Goal: Task Accomplishment & Management: Manage account settings

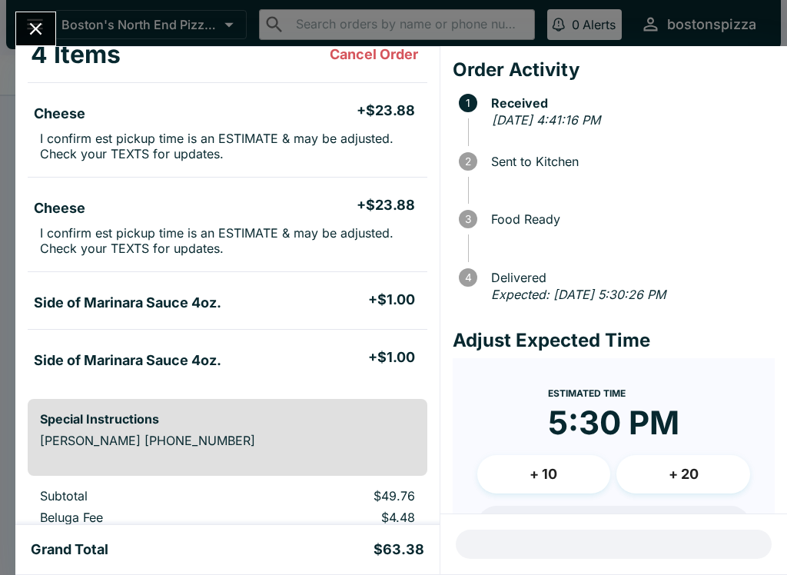
scroll to position [95, 0]
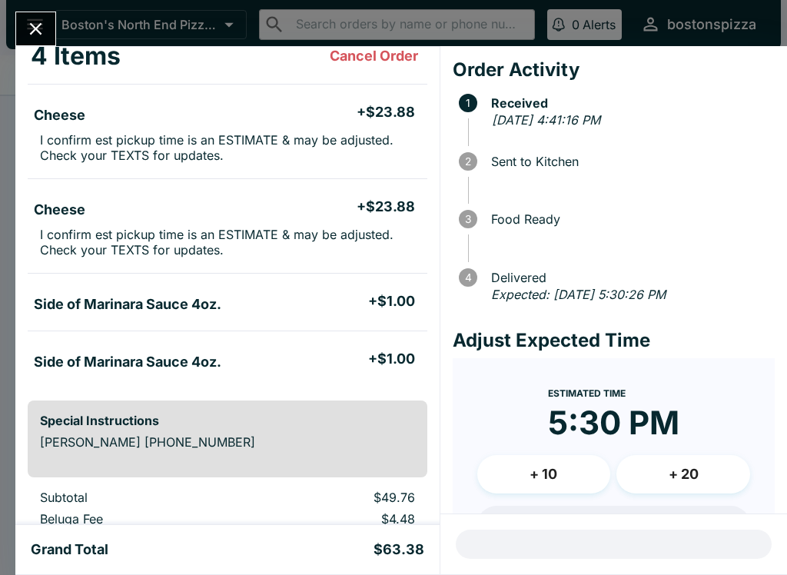
click at [365, 246] on p "I confirm est pickup time is an ESTIMATE & may be adjusted. Check your TEXTS fo…" at bounding box center [227, 242] width 375 height 31
click at [25, 25] on icon "Close" at bounding box center [35, 28] width 21 height 21
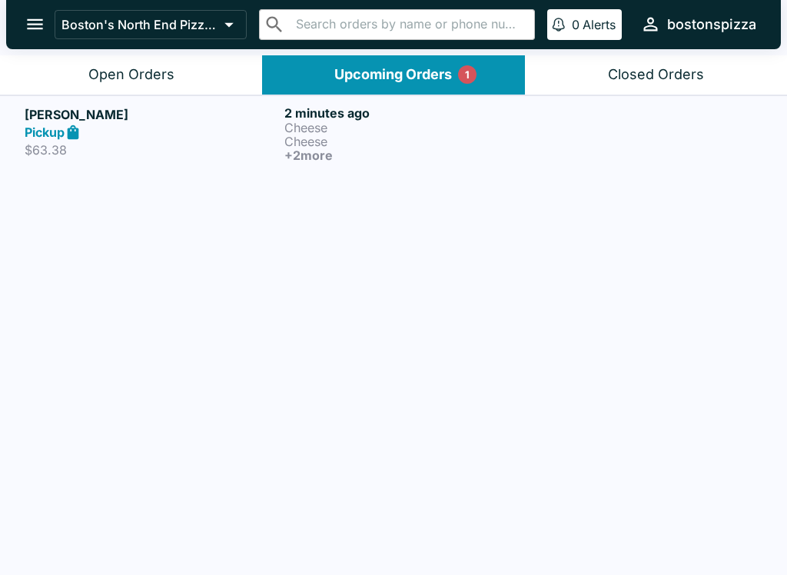
click at [428, 153] on h6 "+ 2 more" at bounding box center [412, 155] width 254 height 14
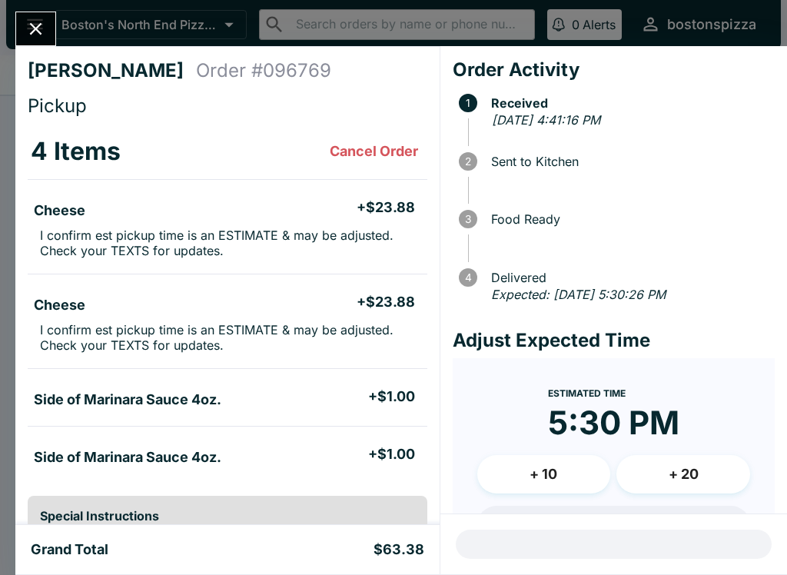
click at [298, 249] on p "I confirm est pickup time is an ESTIMATE & may be adjusted. Check your TEXTS fo…" at bounding box center [227, 243] width 375 height 31
click at [338, 223] on li "Cheese + $23.88" at bounding box center [228, 208] width 400 height 32
click at [325, 240] on p "I confirm est pickup time is an ESTIMATE & may be adjusted. Check your TEXTS fo…" at bounding box center [227, 243] width 375 height 31
click at [319, 237] on p "I confirm est pickup time is an ESTIMATE & may be adjusted. Check your TEXTS fo…" at bounding box center [227, 243] width 375 height 31
click at [38, 33] on icon "Close" at bounding box center [35, 28] width 21 height 21
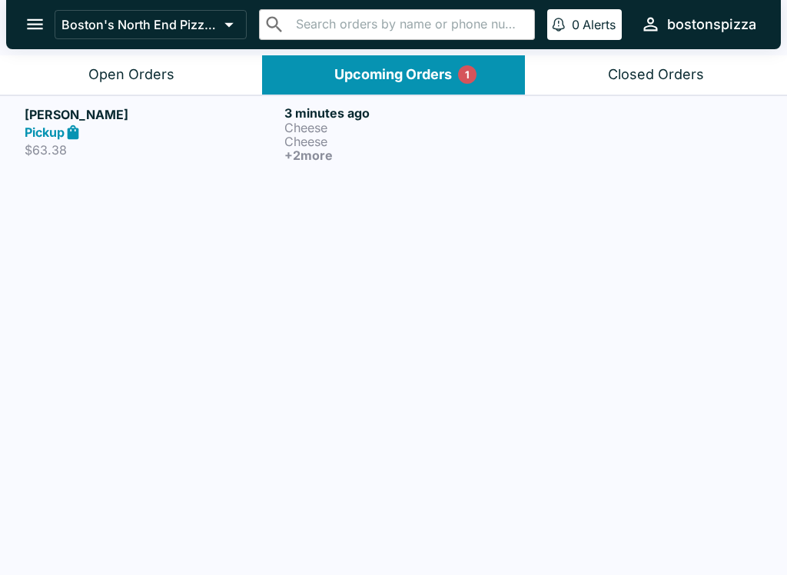
click at [621, 167] on link "[PERSON_NAME] Pickup $63.38 3 minutes ago Cheese Cheese + 2 more" at bounding box center [393, 133] width 787 height 76
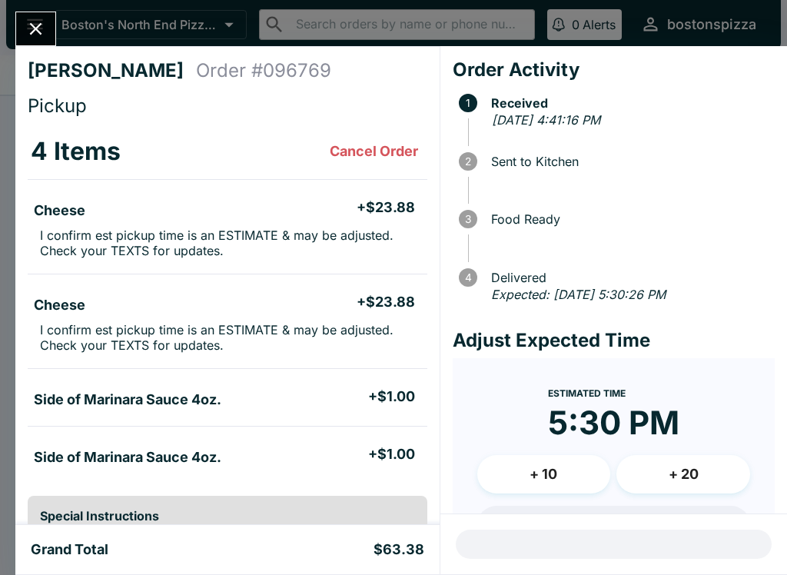
click at [355, 150] on button "Cancel Order" at bounding box center [374, 151] width 101 height 31
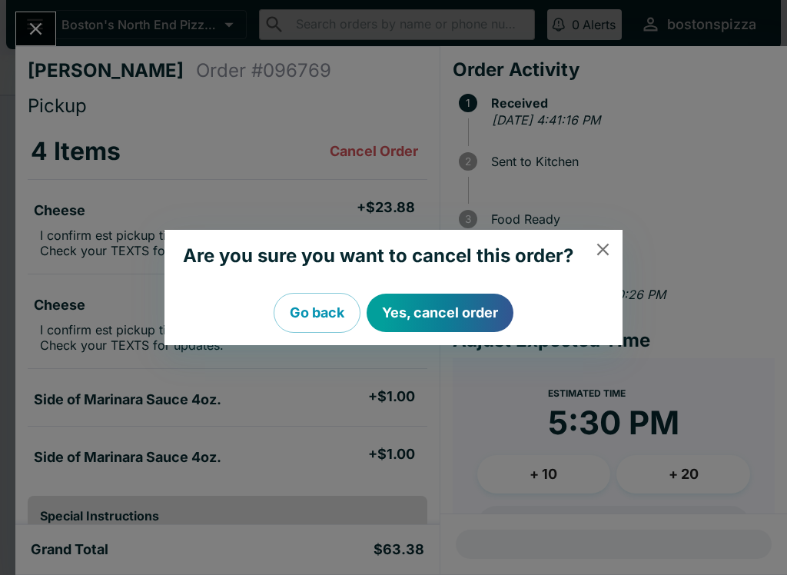
click at [434, 310] on button "Yes, cancel order" at bounding box center [440, 313] width 147 height 38
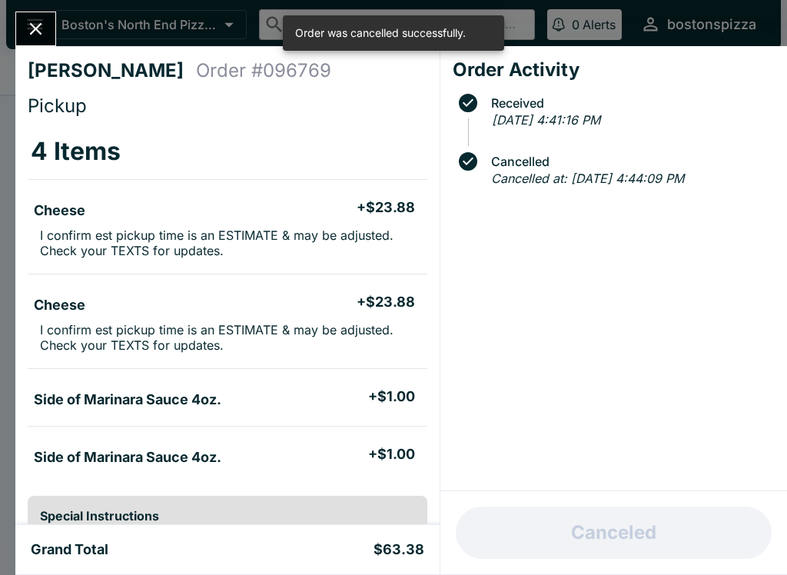
click at [41, 22] on icon "Close" at bounding box center [35, 28] width 21 height 21
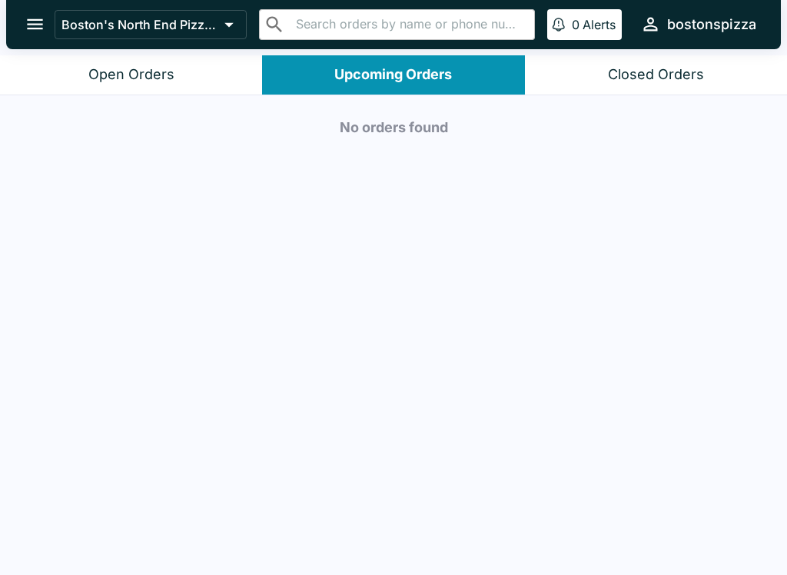
click at [158, 83] on button "Open Orders" at bounding box center [131, 74] width 262 height 39
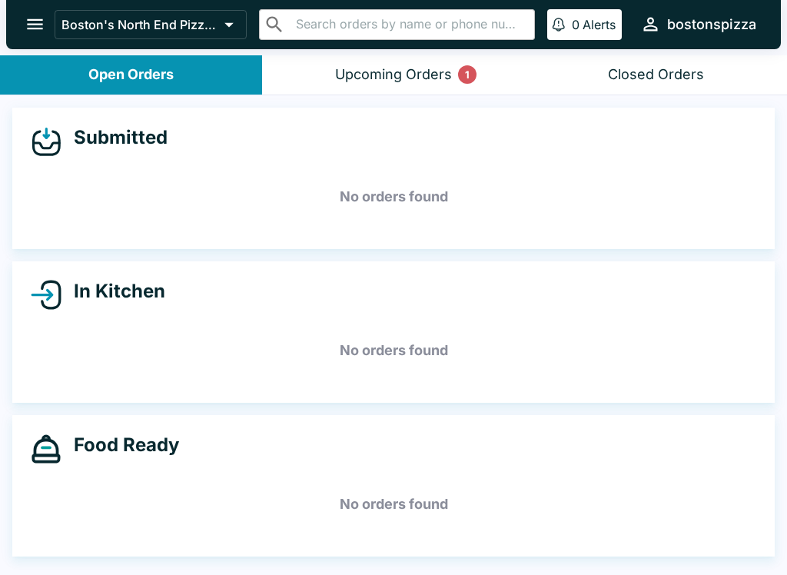
click at [414, 93] on button "Upcoming Orders 1" at bounding box center [393, 74] width 262 height 39
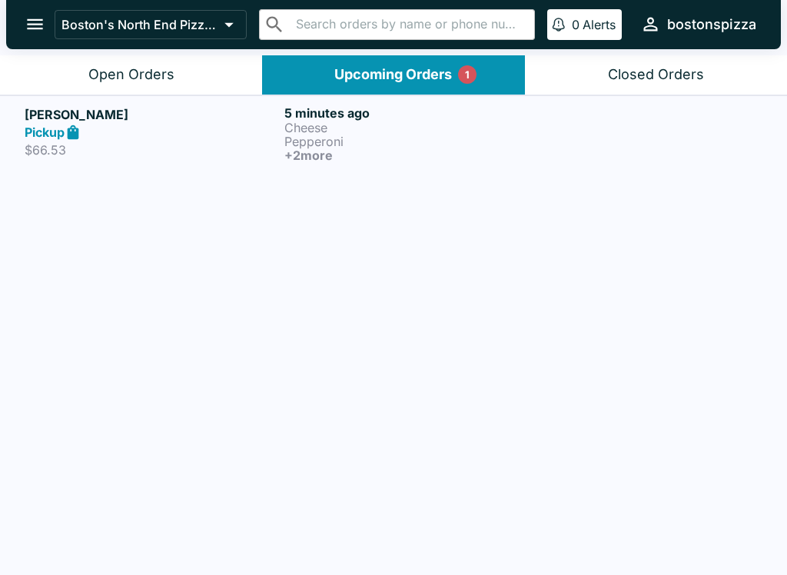
click at [358, 169] on link "[PERSON_NAME] Pickup $66.53 5 minutes ago Cheese Pepperoni + 2 more" at bounding box center [393, 133] width 787 height 76
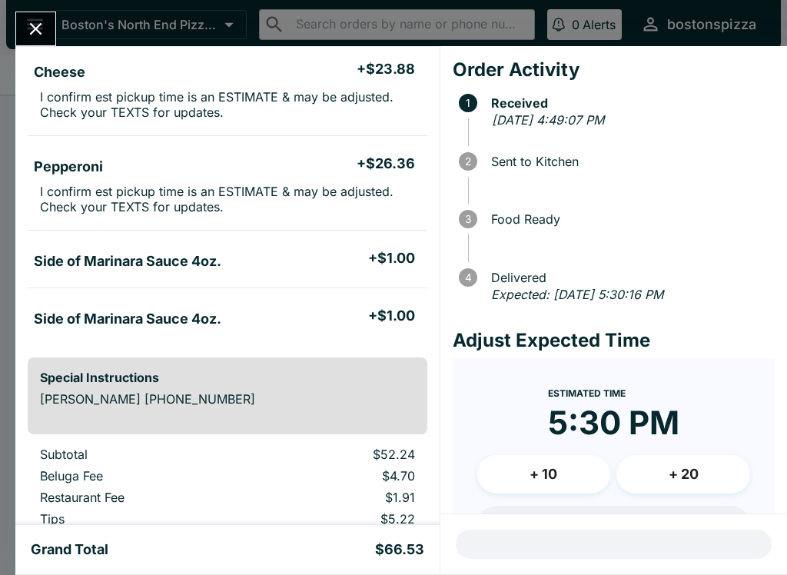
click at [28, 54] on li "Cheese + $23.88" at bounding box center [228, 70] width 400 height 32
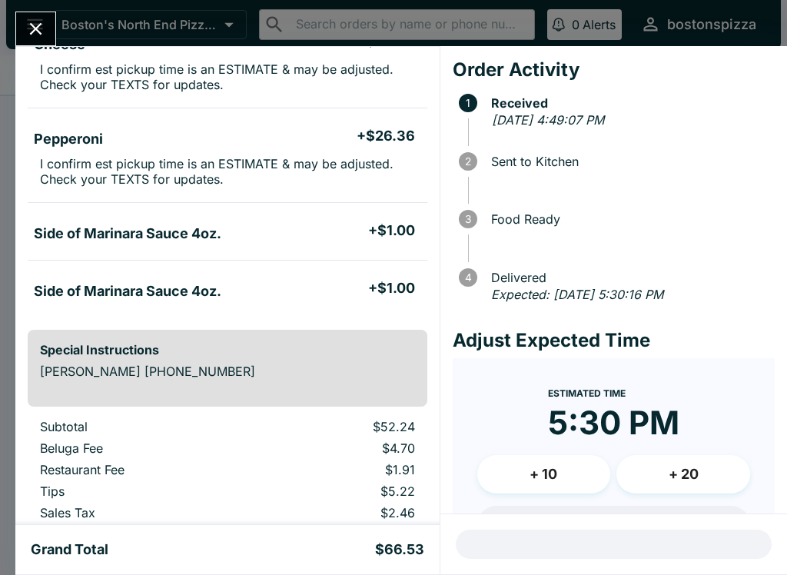
click at [25, 45] on div at bounding box center [35, 29] width 41 height 35
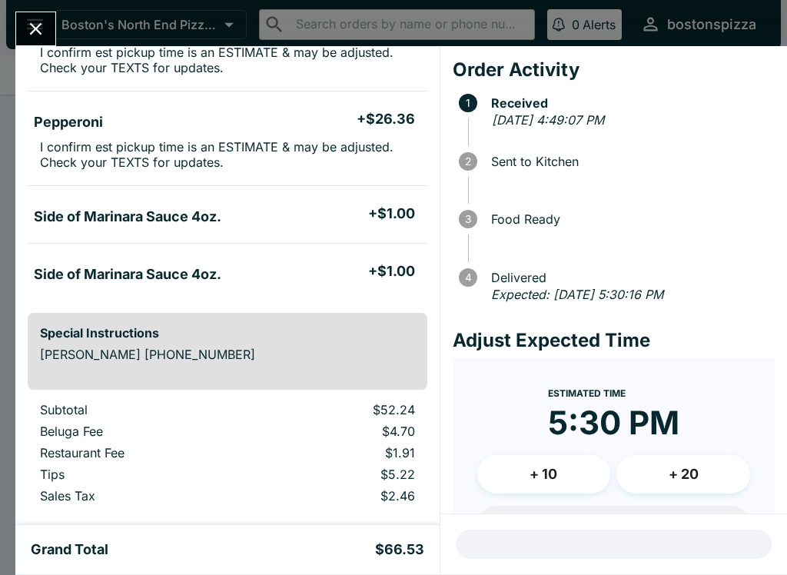
scroll to position [185, 0]
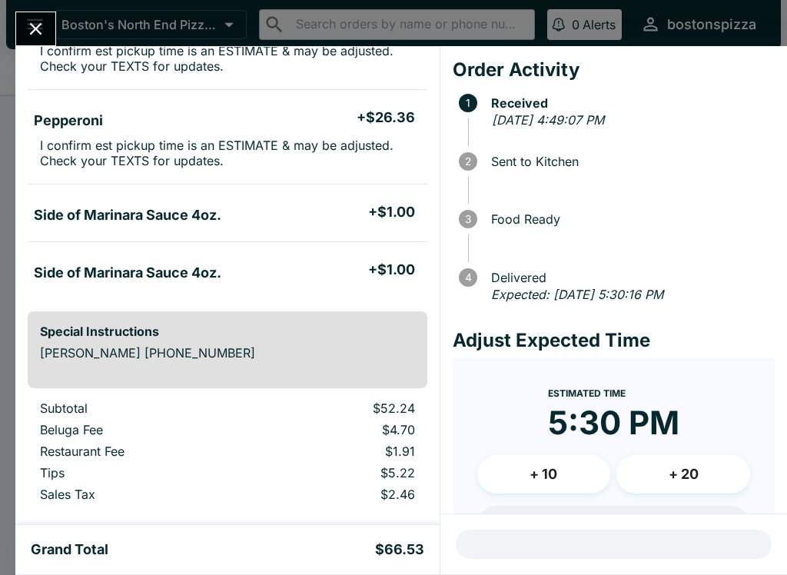
click at [42, 34] on icon "Close" at bounding box center [35, 28] width 21 height 21
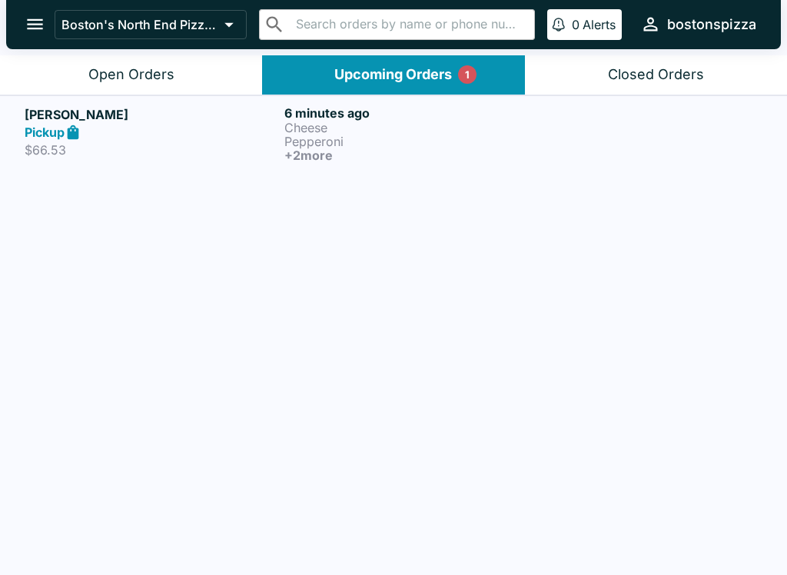
click at [398, 99] on link "[PERSON_NAME] Pickup $66.53 6 minutes ago Cheese Pepperoni + 2 more" at bounding box center [393, 133] width 787 height 76
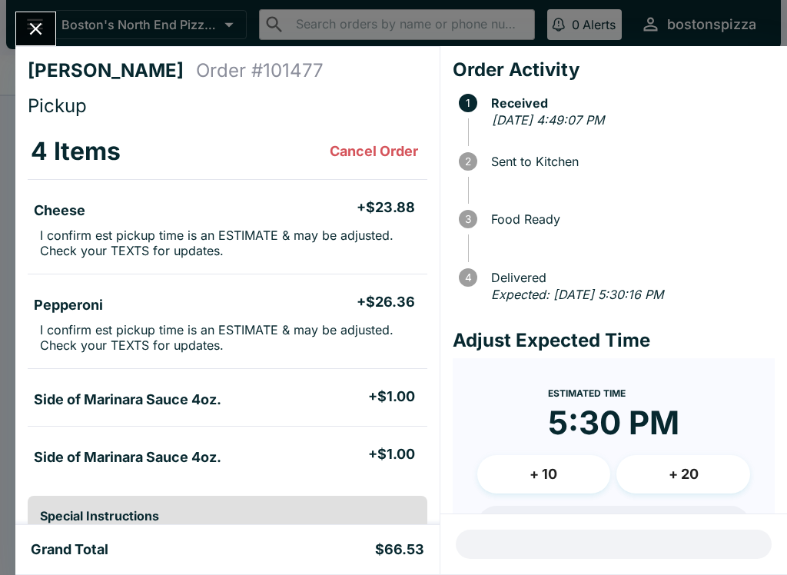
click at [25, 42] on button "Close" at bounding box center [35, 28] width 39 height 33
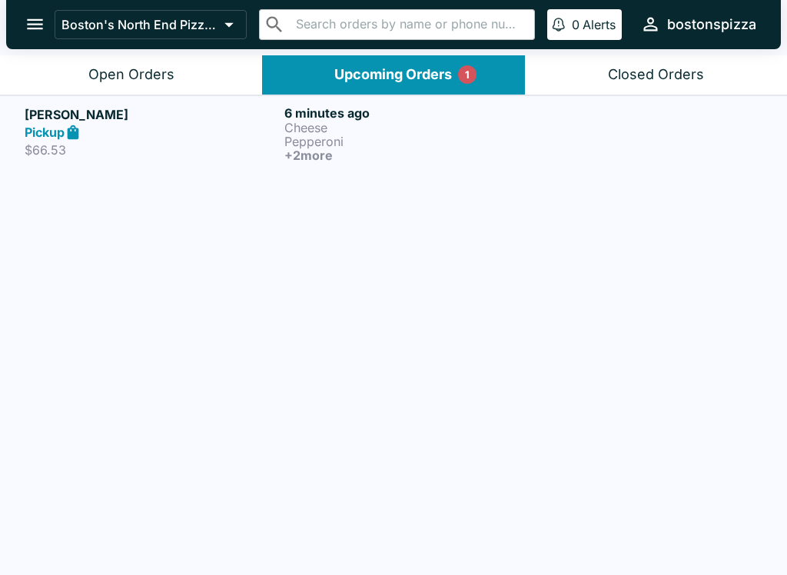
click at [155, 98] on link "[PERSON_NAME] Pickup $66.53 6 minutes ago Cheese Pepperoni + 2 more" at bounding box center [393, 133] width 787 height 76
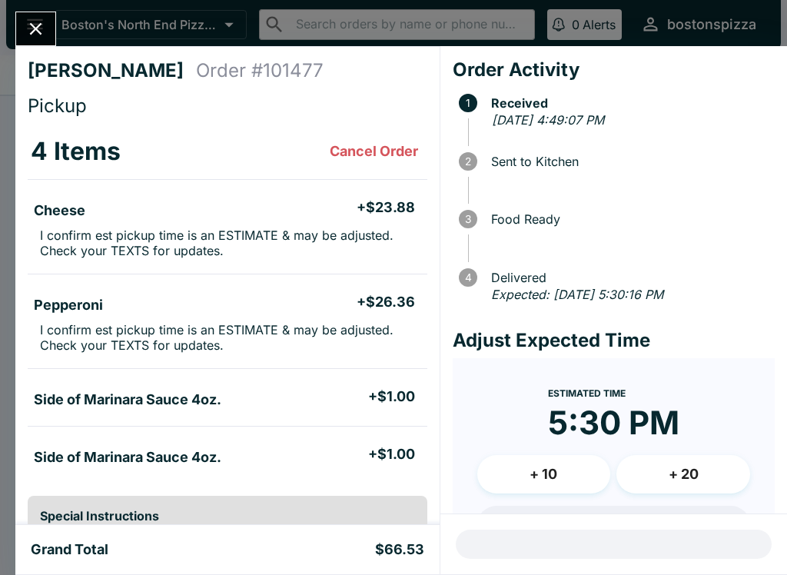
click at [196, 75] on h4 "Order # 101477" at bounding box center [260, 70] width 128 height 23
click at [27, 30] on icon "Close" at bounding box center [35, 28] width 21 height 21
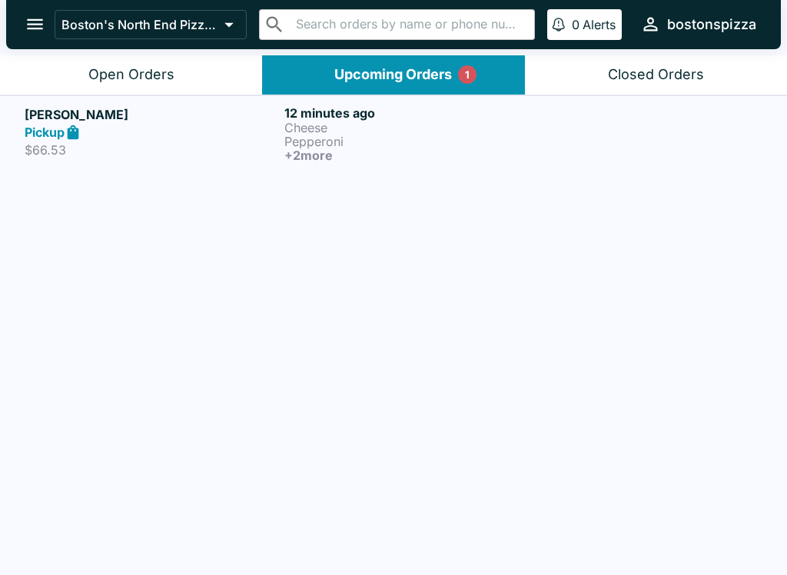
click at [136, 86] on button "Open Orders" at bounding box center [131, 74] width 262 height 39
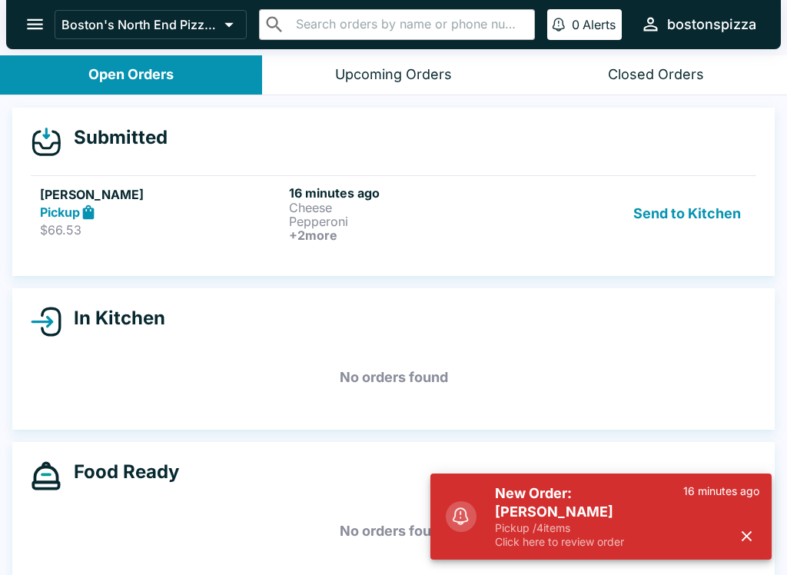
click at [597, 548] on p "Click here to review order" at bounding box center [589, 542] width 188 height 14
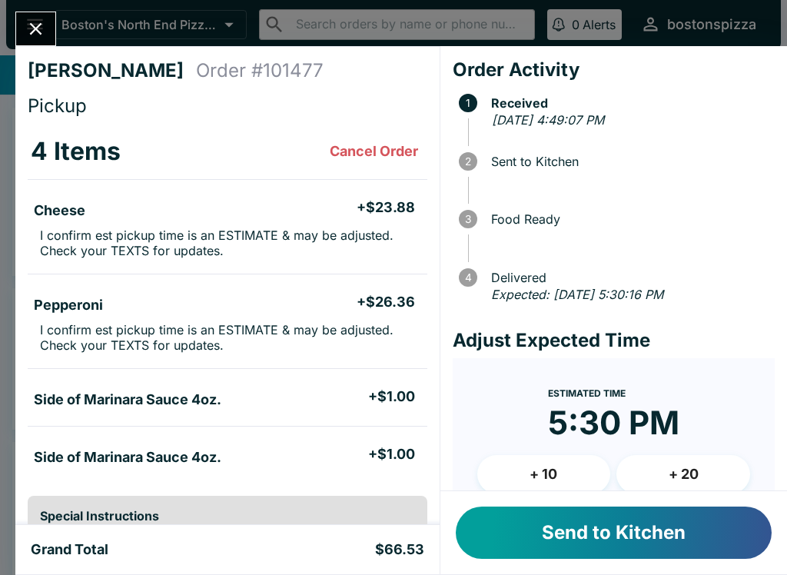
click at [650, 541] on button "Send to Kitchen" at bounding box center [614, 533] width 316 height 52
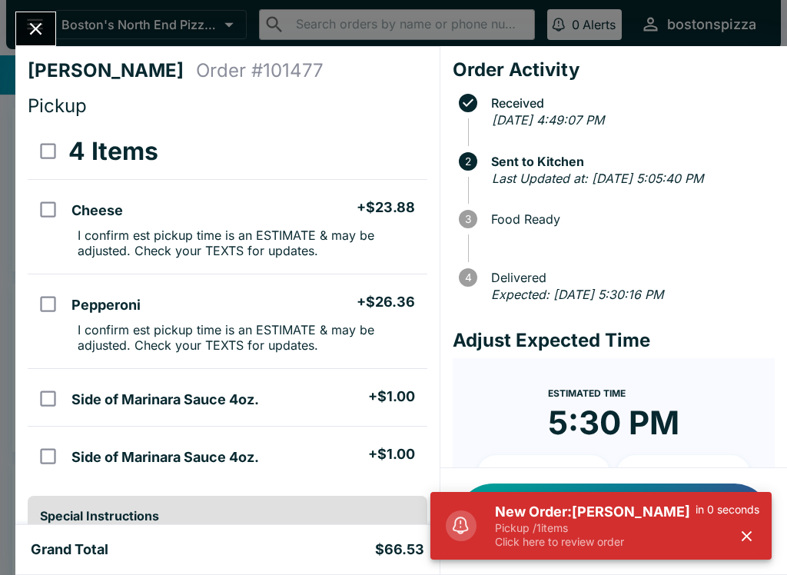
click at [633, 541] on p "Click here to review order" at bounding box center [595, 542] width 201 height 14
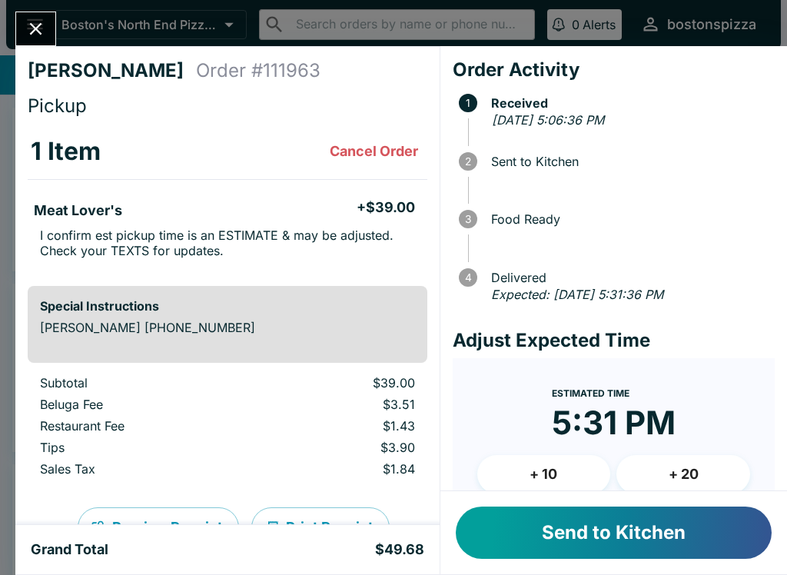
scroll to position [34, 0]
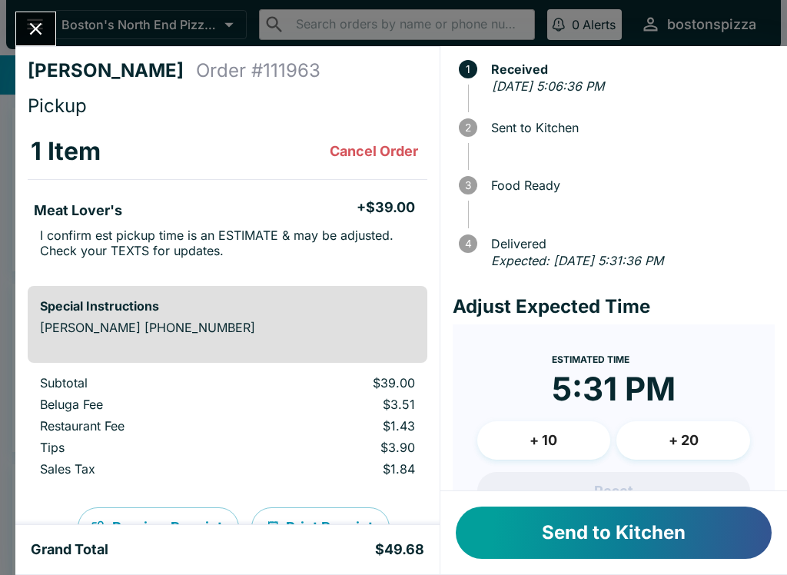
click at [648, 527] on button "Send to Kitchen" at bounding box center [614, 533] width 316 height 52
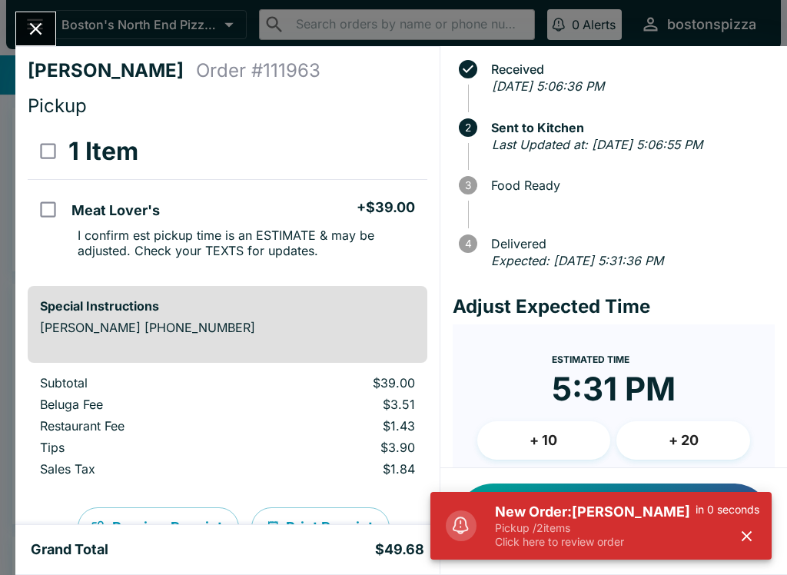
click at [550, 526] on p "Pickup / 2 items" at bounding box center [595, 528] width 201 height 14
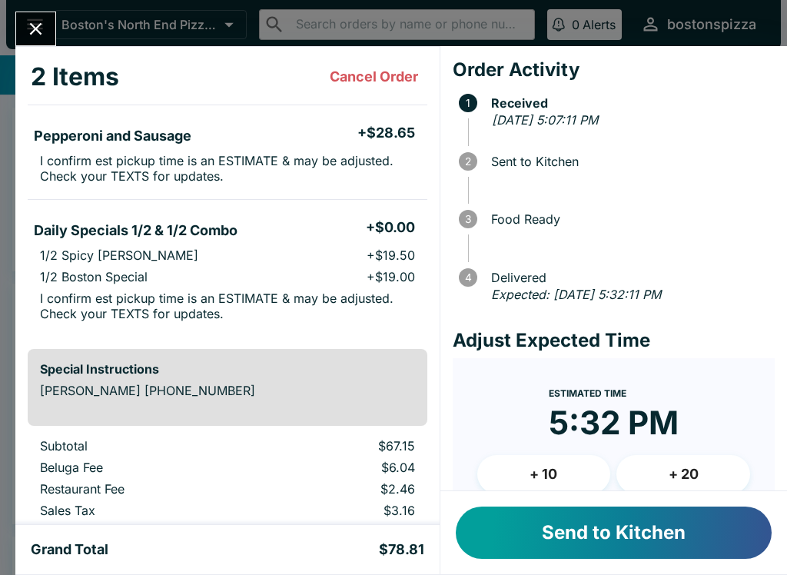
scroll to position [74, 0]
click at [593, 542] on button "Send to Kitchen" at bounding box center [614, 533] width 316 height 52
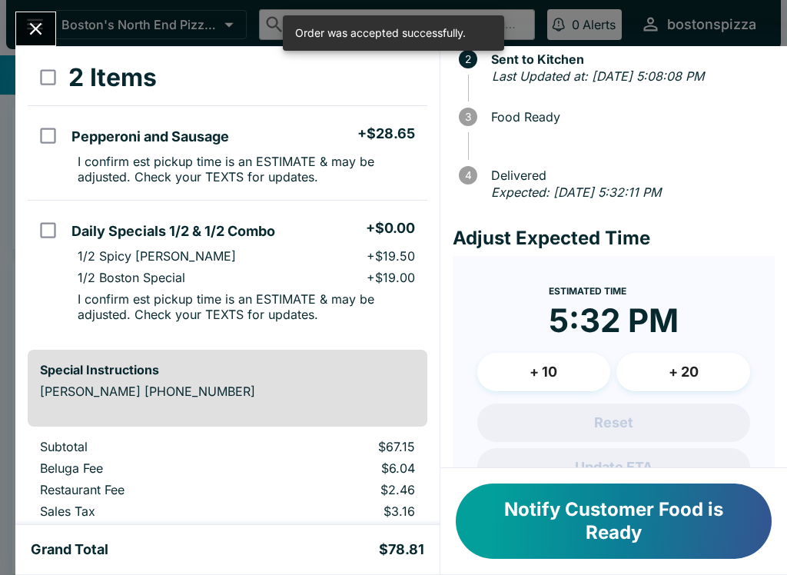
scroll to position [108, 0]
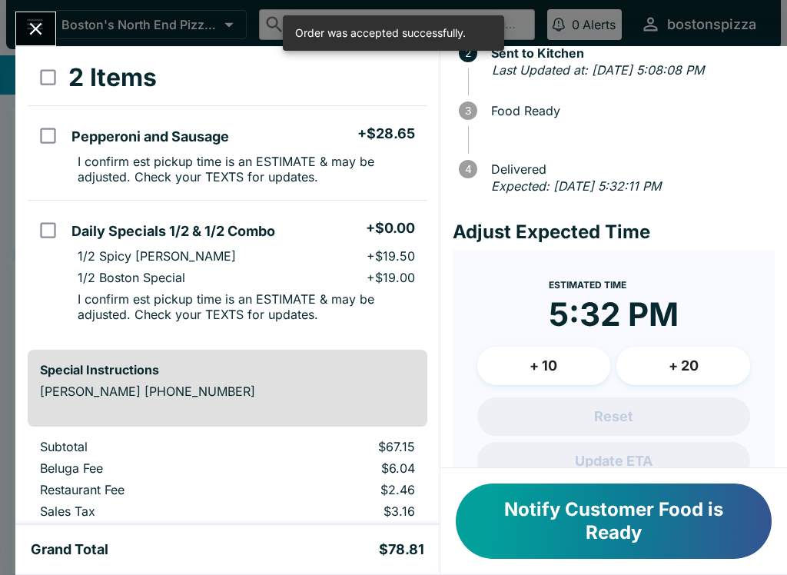
click at [537, 385] on button "+ 10" at bounding box center [545, 366] width 134 height 38
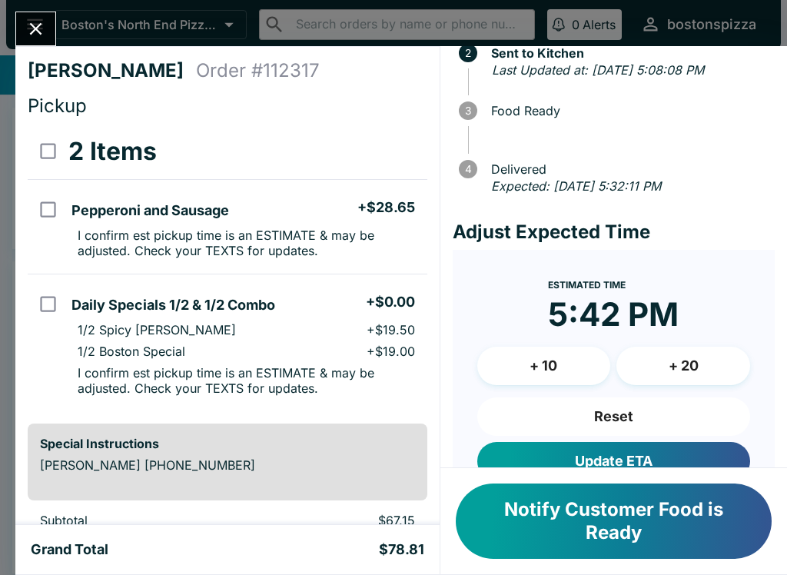
scroll to position [0, 0]
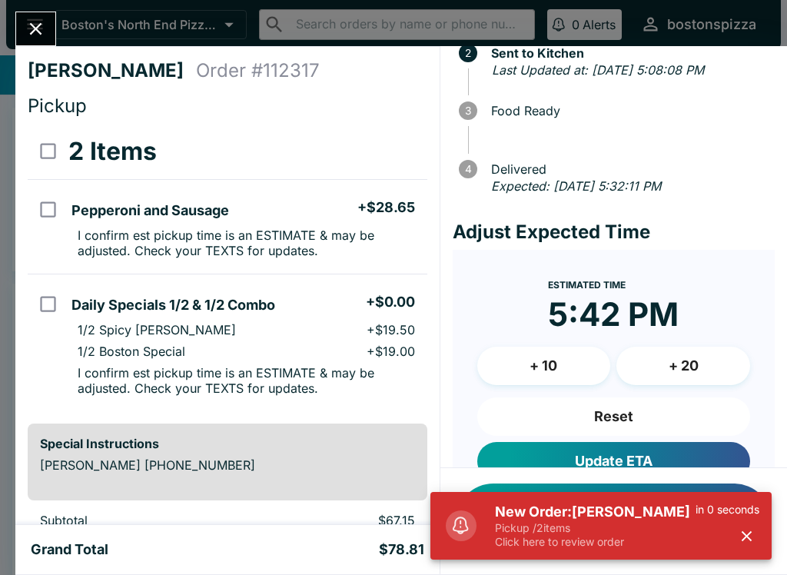
click at [651, 521] on p "Pickup / 2 items" at bounding box center [595, 528] width 201 height 14
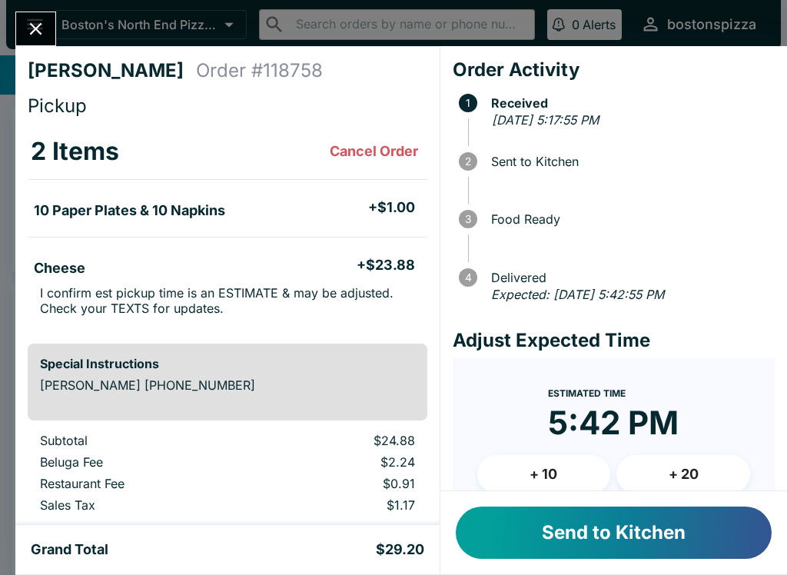
click at [683, 513] on button "Send to Kitchen" at bounding box center [614, 533] width 316 height 52
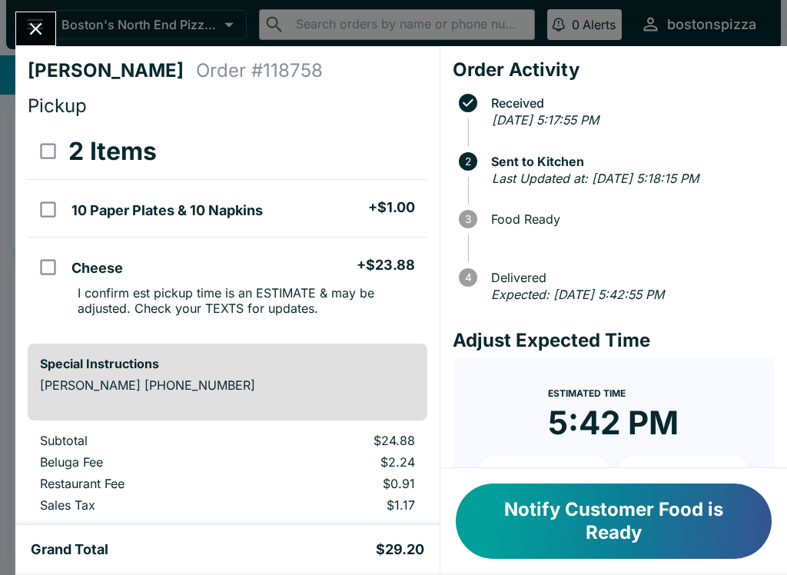
click at [40, 17] on button "Close" at bounding box center [35, 28] width 39 height 33
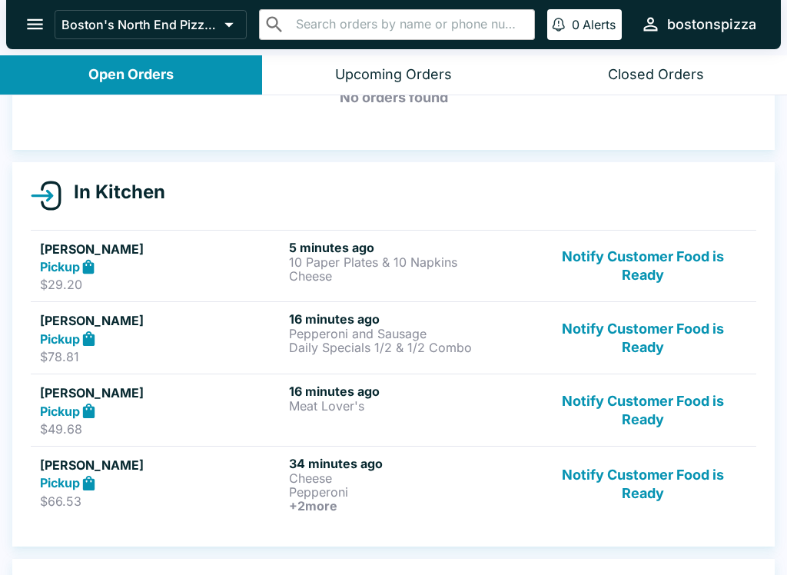
scroll to position [98, 0]
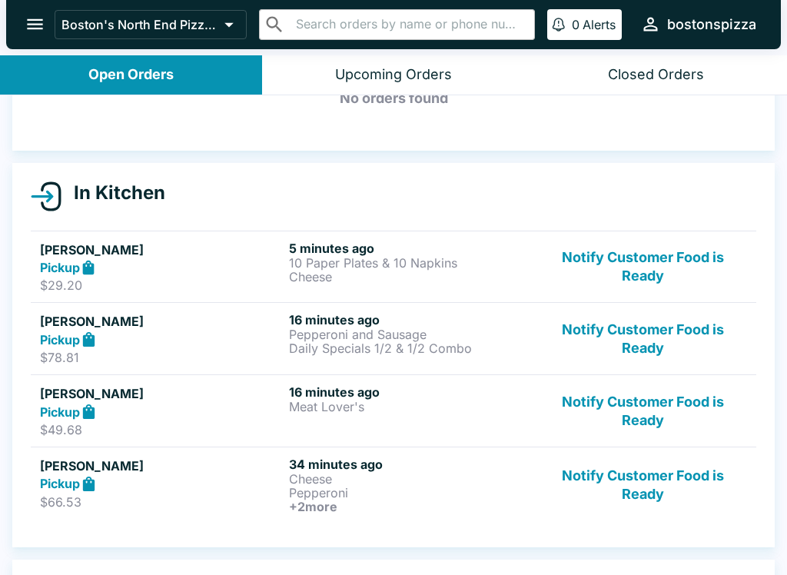
click at [638, 478] on button "Notify Customer Food is Ready" at bounding box center [643, 485] width 208 height 57
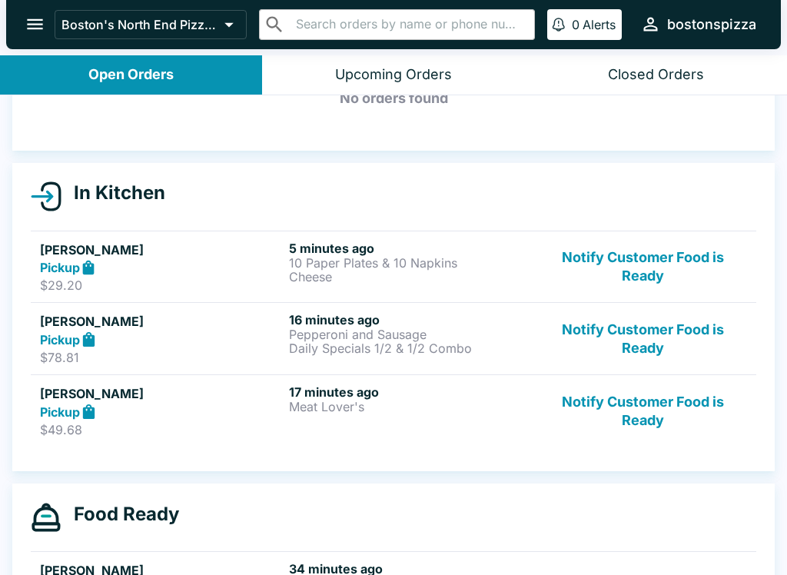
click at [628, 421] on button "Notify Customer Food is Ready" at bounding box center [643, 411] width 208 height 53
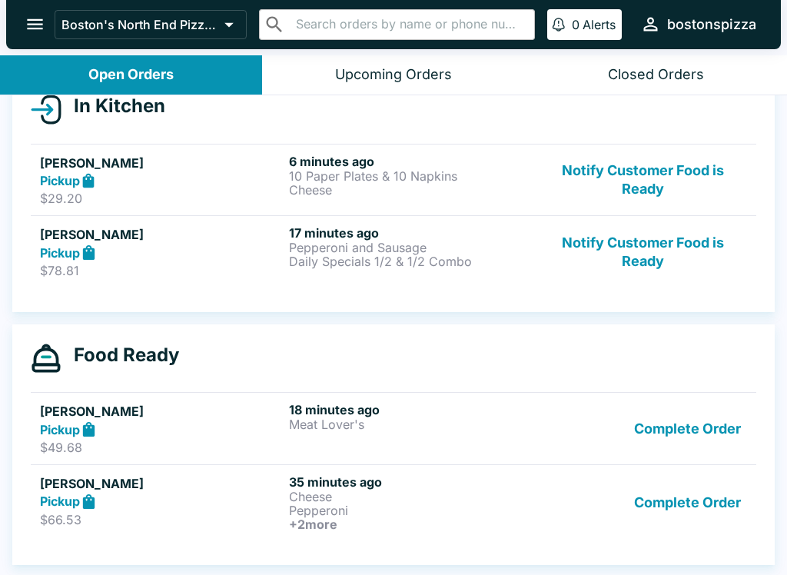
scroll to position [185, 0]
click at [690, 423] on button "Complete Order" at bounding box center [687, 428] width 119 height 53
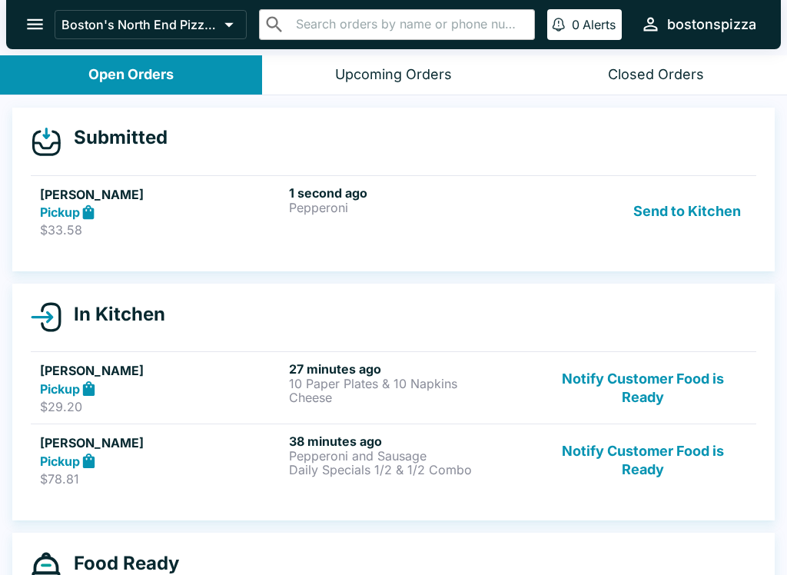
scroll to position [0, 0]
click at [147, 201] on h5 "[PERSON_NAME]" at bounding box center [161, 194] width 243 height 18
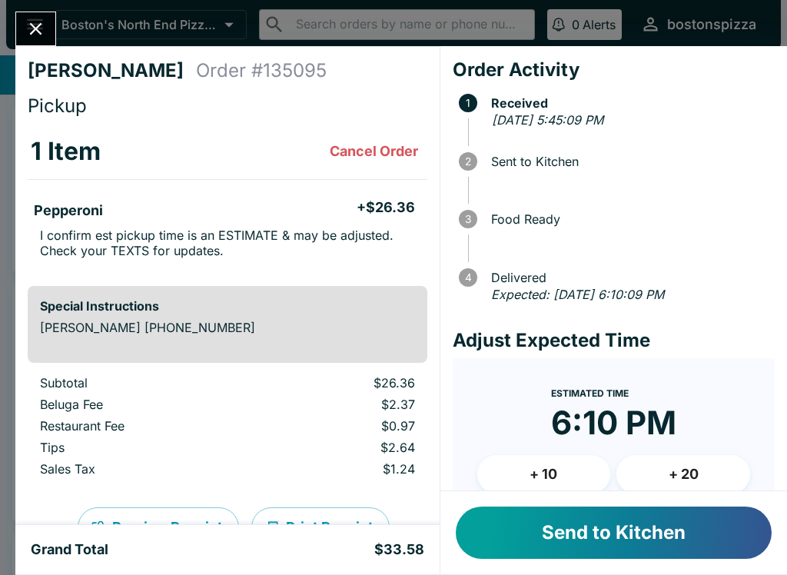
click at [661, 532] on button "Send to Kitchen" at bounding box center [614, 533] width 316 height 52
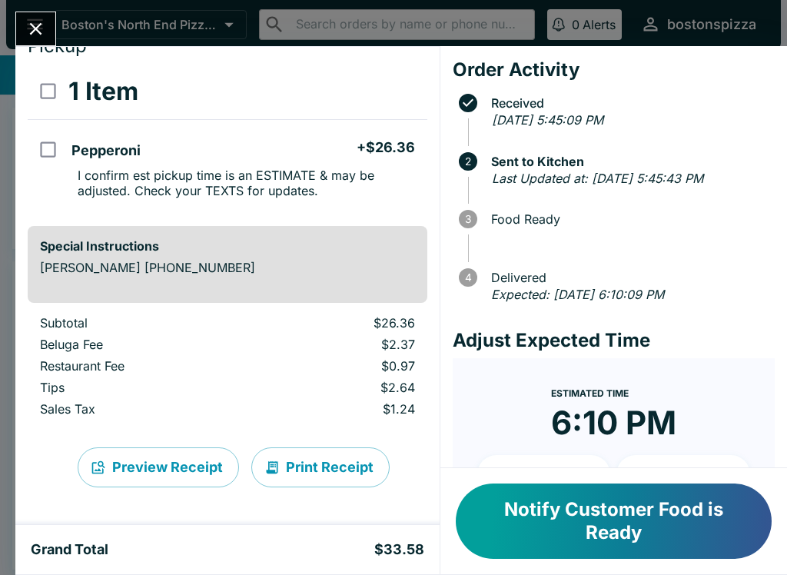
scroll to position [62, 0]
click at [32, 16] on button "Close" at bounding box center [35, 28] width 39 height 33
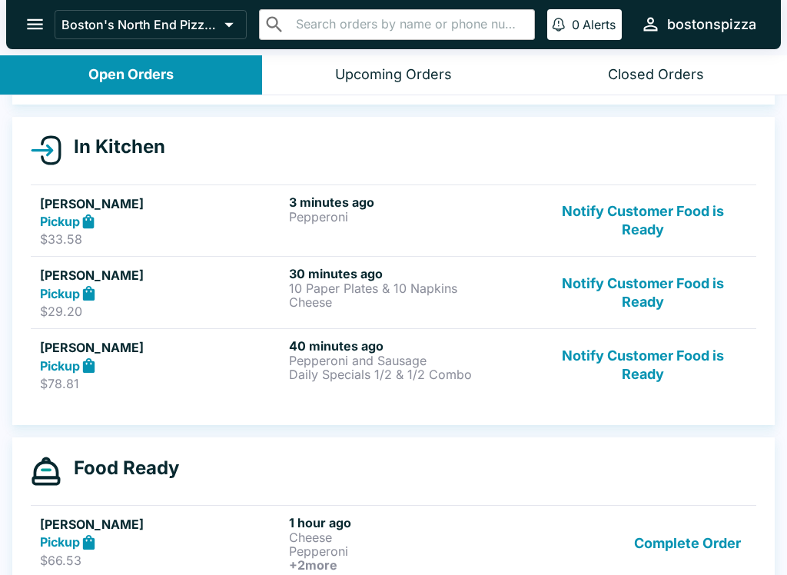
click at [653, 284] on button "Notify Customer Food is Ready" at bounding box center [643, 292] width 208 height 53
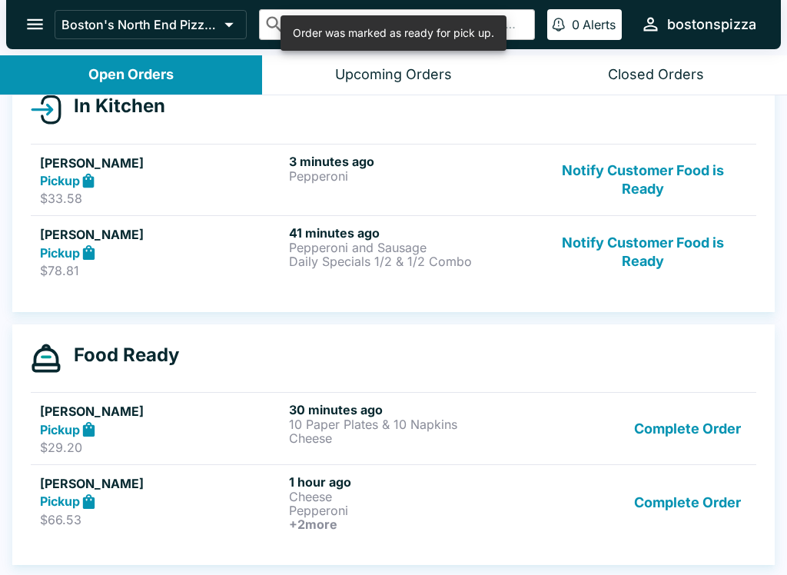
click at [683, 428] on button "Complete Order" at bounding box center [687, 428] width 119 height 53
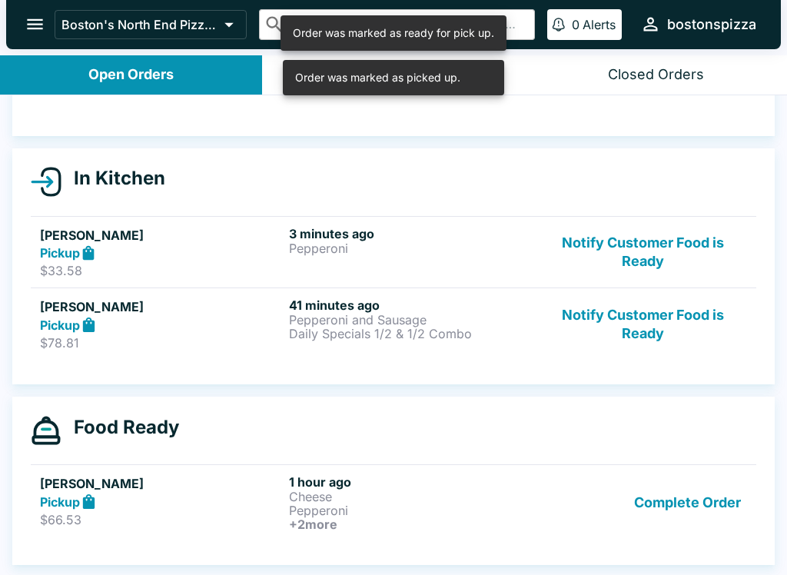
scroll to position [113, 0]
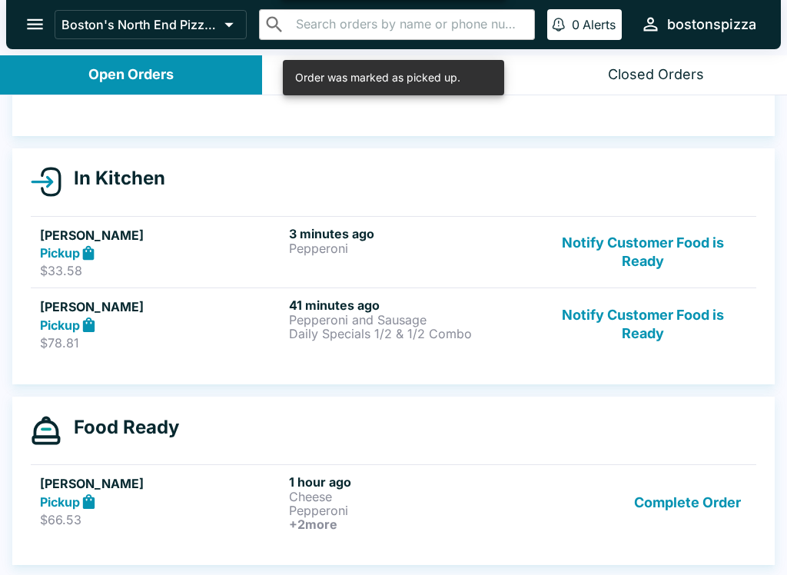
click at [671, 514] on button "Complete Order" at bounding box center [687, 502] width 119 height 57
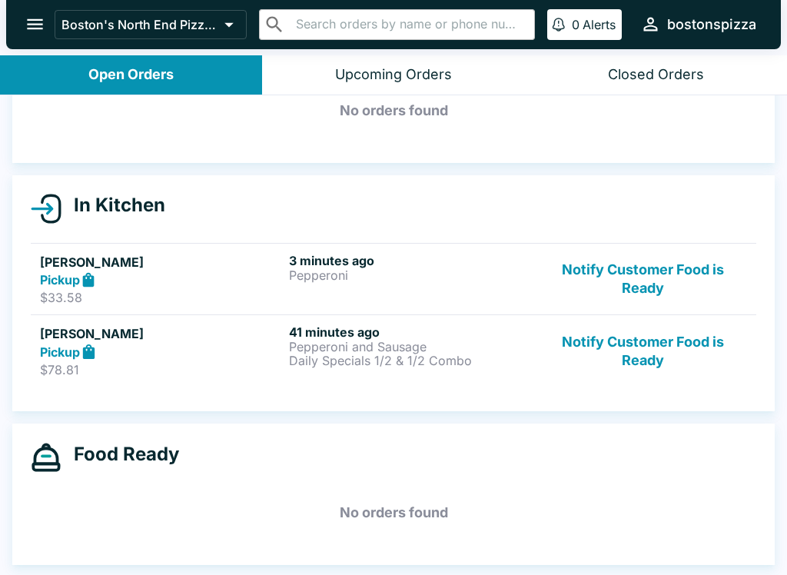
click at [398, 350] on p "Pepperoni and Sausage" at bounding box center [410, 347] width 243 height 14
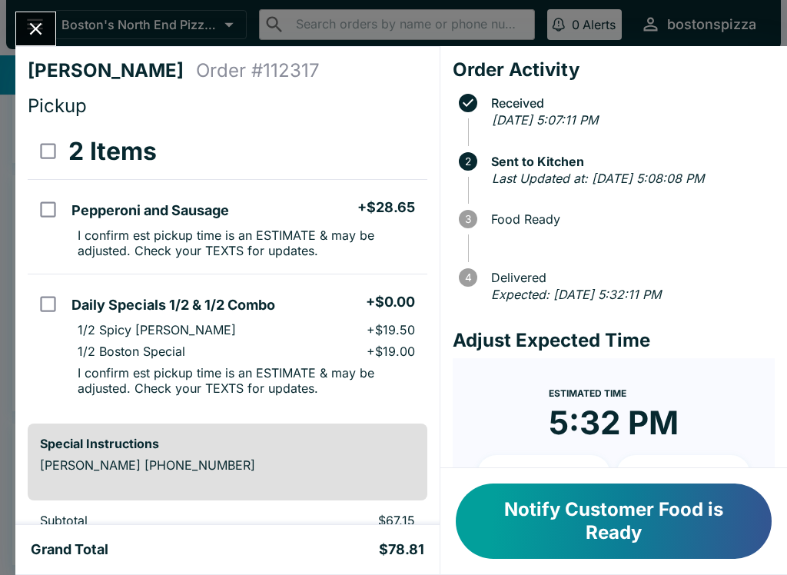
click at [27, 43] on button "Close" at bounding box center [35, 28] width 39 height 33
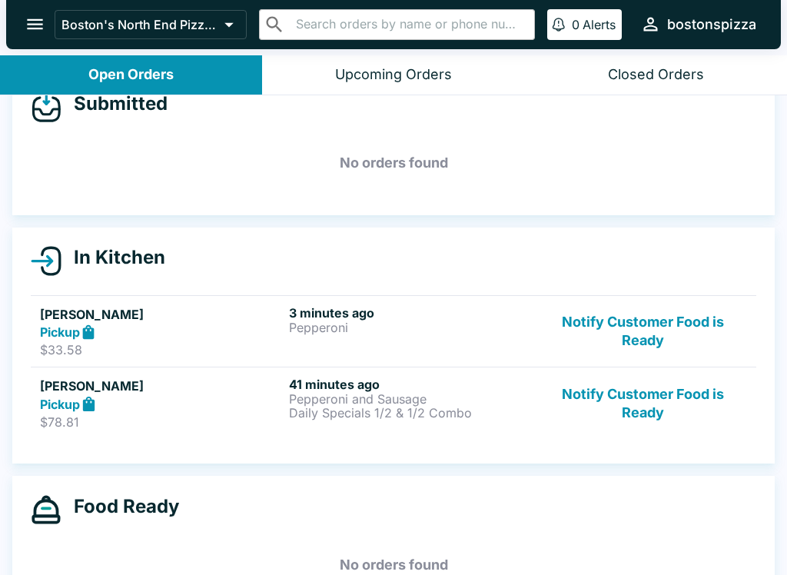
scroll to position [24, 0]
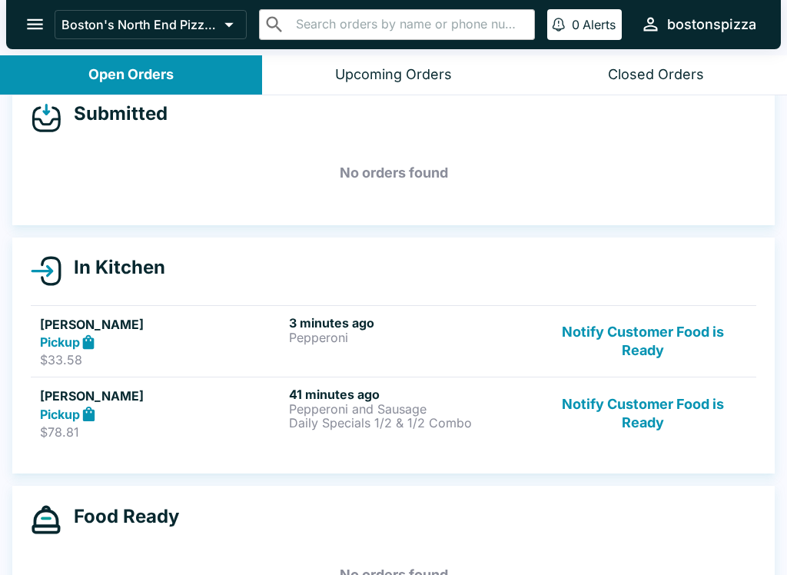
click at [631, 415] on button "Notify Customer Food is Ready" at bounding box center [643, 413] width 208 height 53
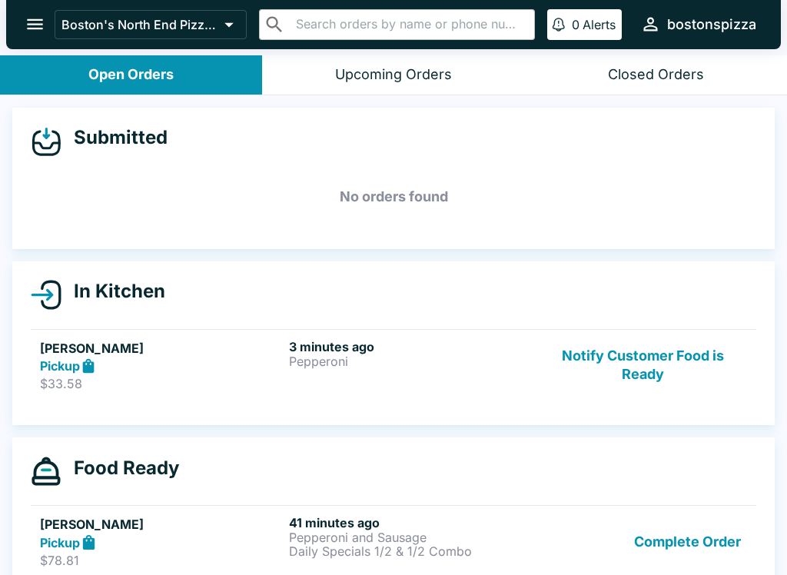
scroll to position [-4, 0]
click at [351, 354] on h6 "3 minutes ago" at bounding box center [410, 346] width 243 height 15
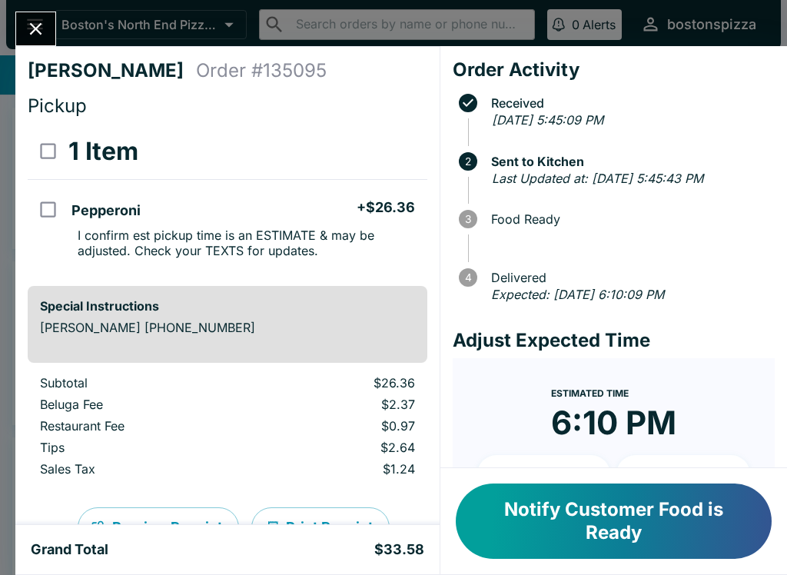
click at [42, 22] on icon "Close" at bounding box center [35, 28] width 21 height 21
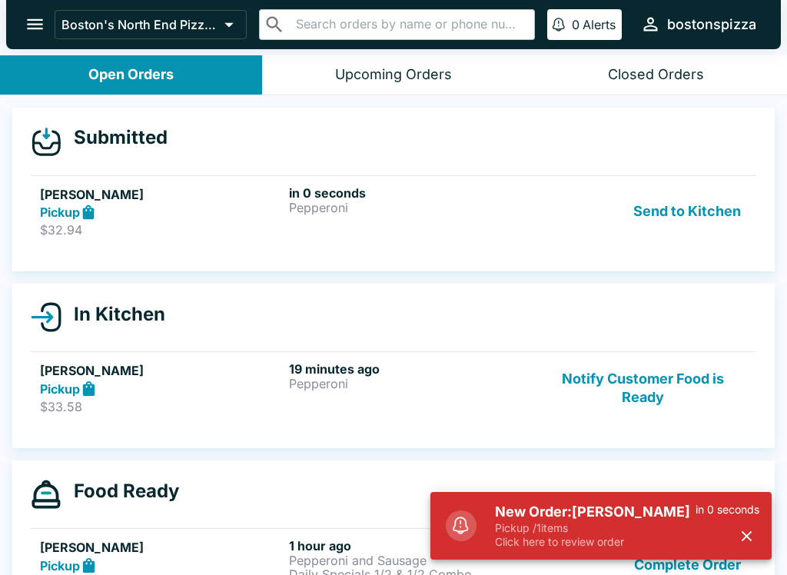
scroll to position [2, 0]
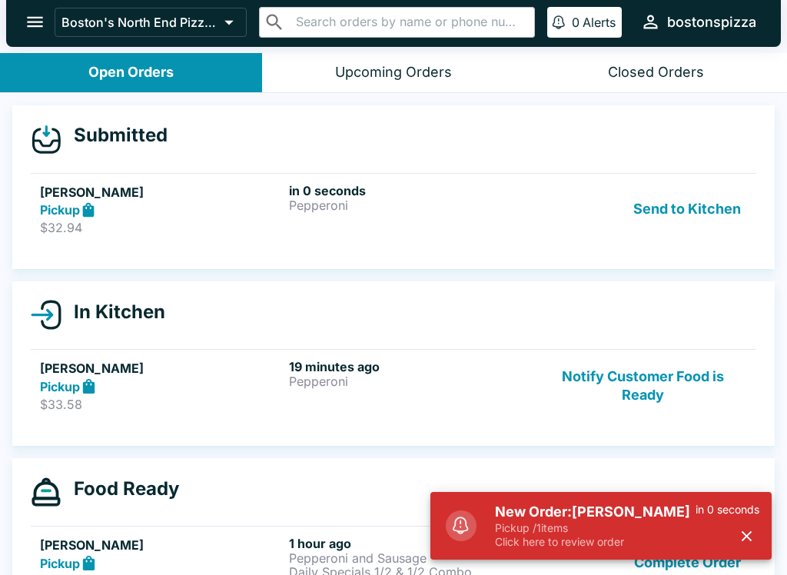
click at [634, 509] on h5 "New Order: [PERSON_NAME]" at bounding box center [595, 512] width 201 height 18
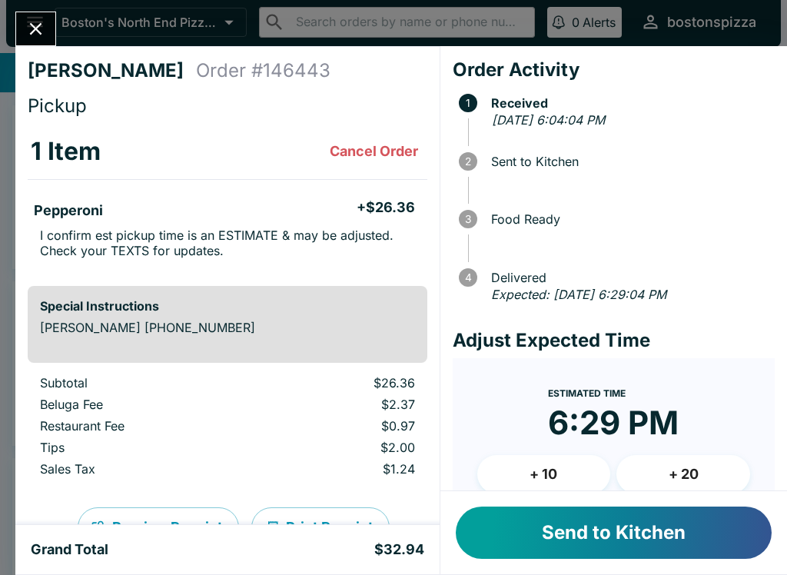
click at [536, 529] on button "Send to Kitchen" at bounding box center [614, 533] width 316 height 52
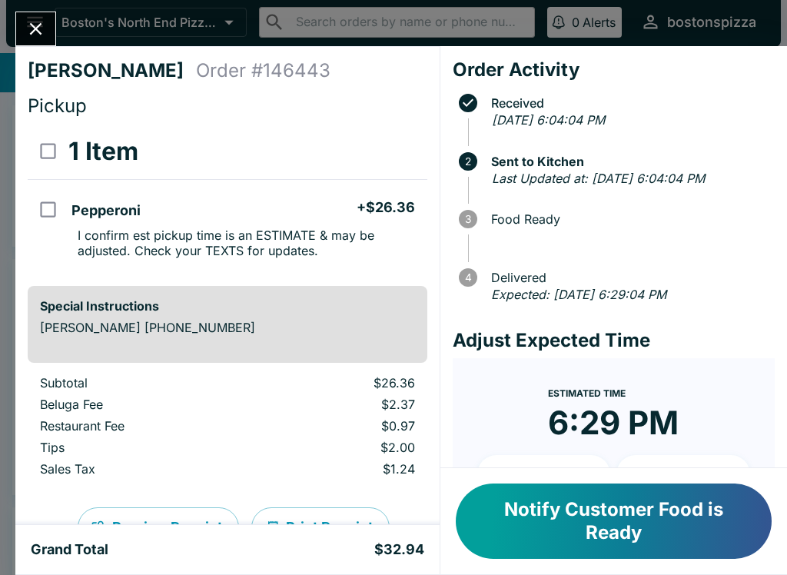
click at [8, 42] on div "[PERSON_NAME] Order # 146443 Pickup 1 Item Pepperoni + $26.36 I confirm est pic…" at bounding box center [393, 287] width 787 height 575
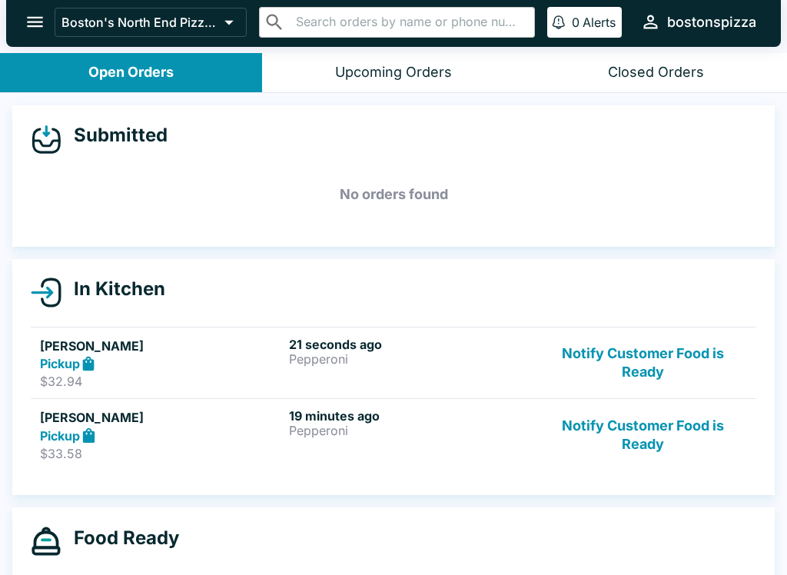
click at [593, 423] on button "Notify Customer Food is Ready" at bounding box center [643, 434] width 208 height 53
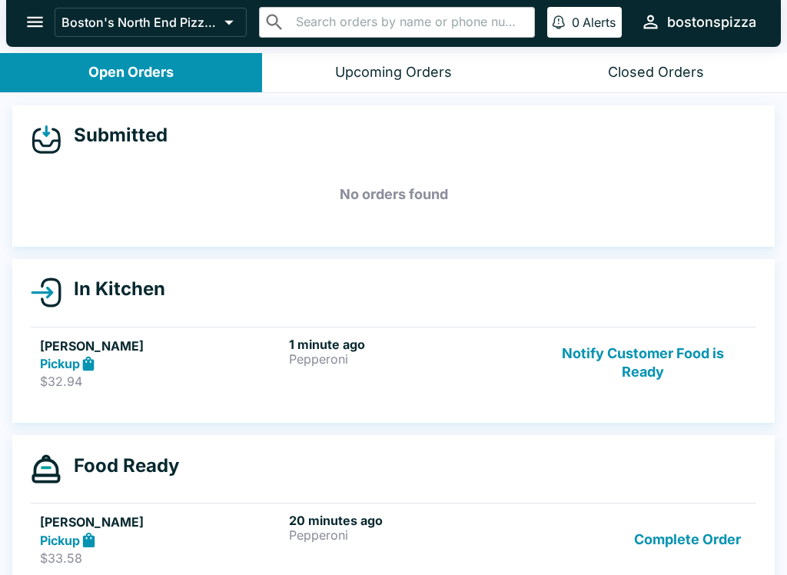
click at [278, 358] on div "Pickup" at bounding box center [161, 364] width 243 height 18
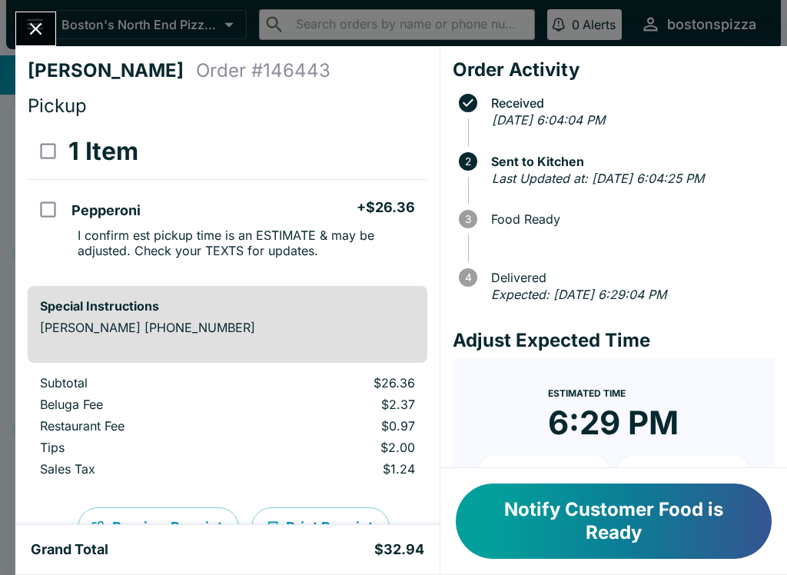
click at [50, 34] on button "Close" at bounding box center [35, 28] width 39 height 33
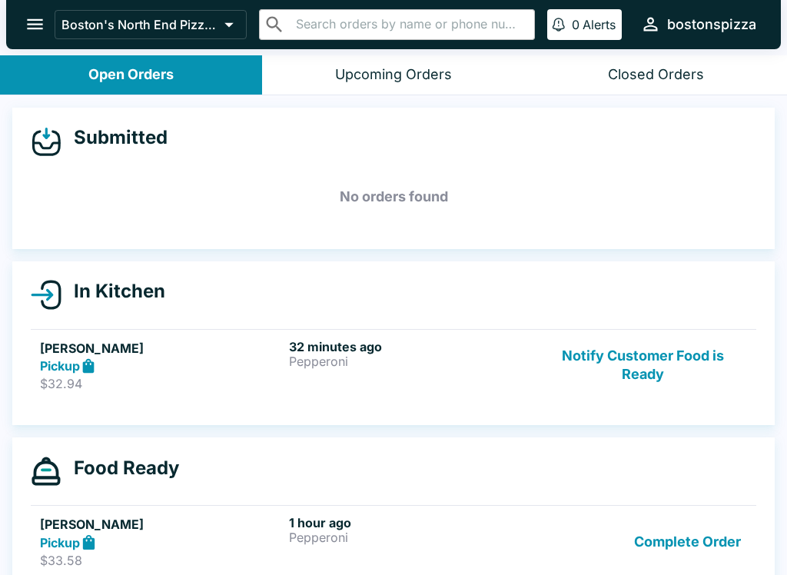
click at [684, 367] on button "Notify Customer Food is Ready" at bounding box center [643, 365] width 208 height 53
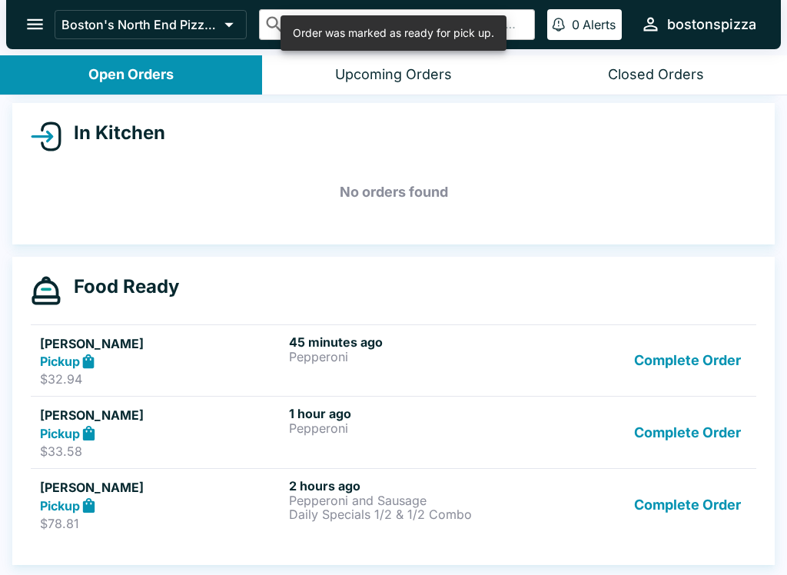
click at [701, 427] on button "Complete Order" at bounding box center [687, 432] width 119 height 53
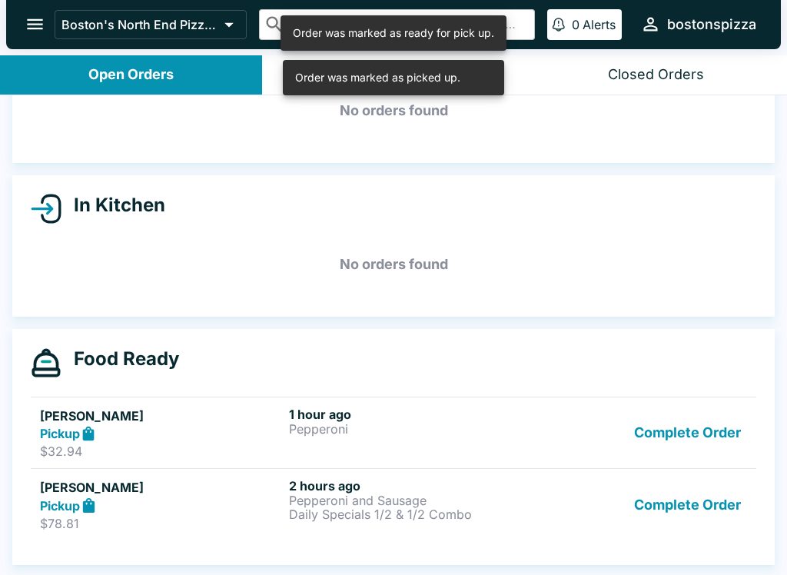
click at [704, 497] on button "Complete Order" at bounding box center [687, 504] width 119 height 53
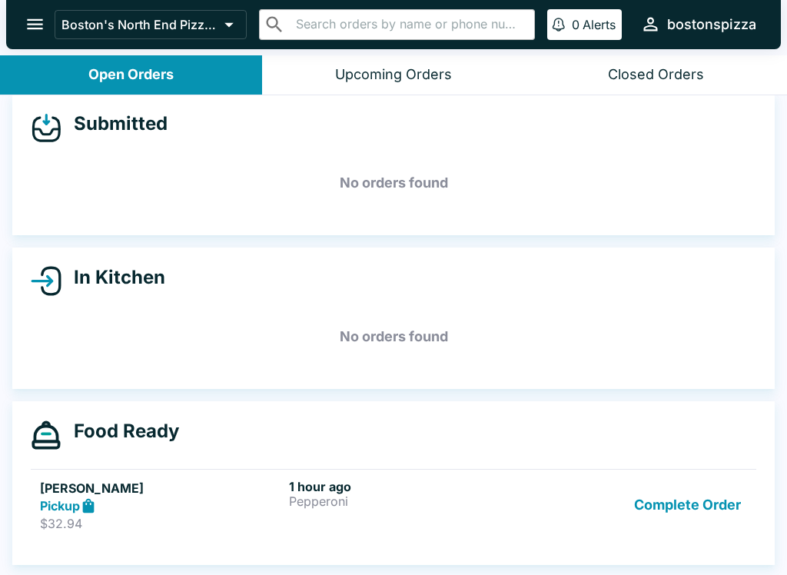
scroll to position [2, 0]
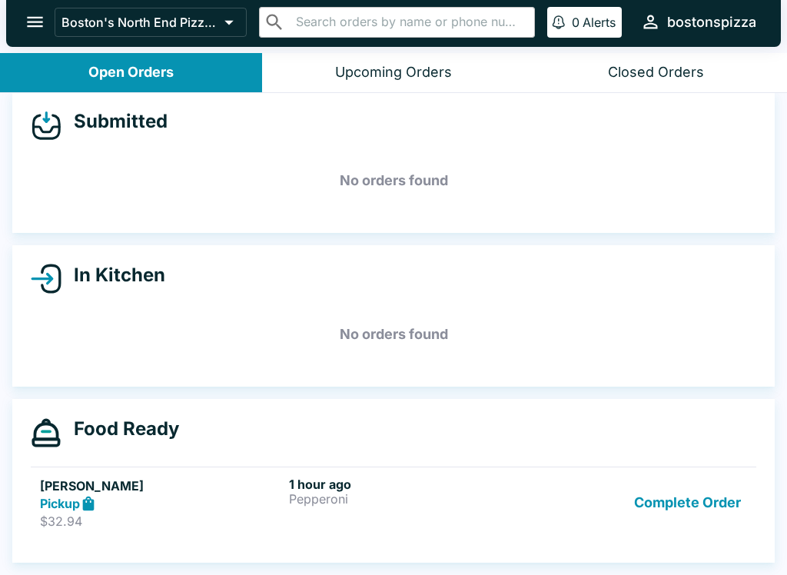
click at [696, 500] on button "Complete Order" at bounding box center [687, 503] width 119 height 53
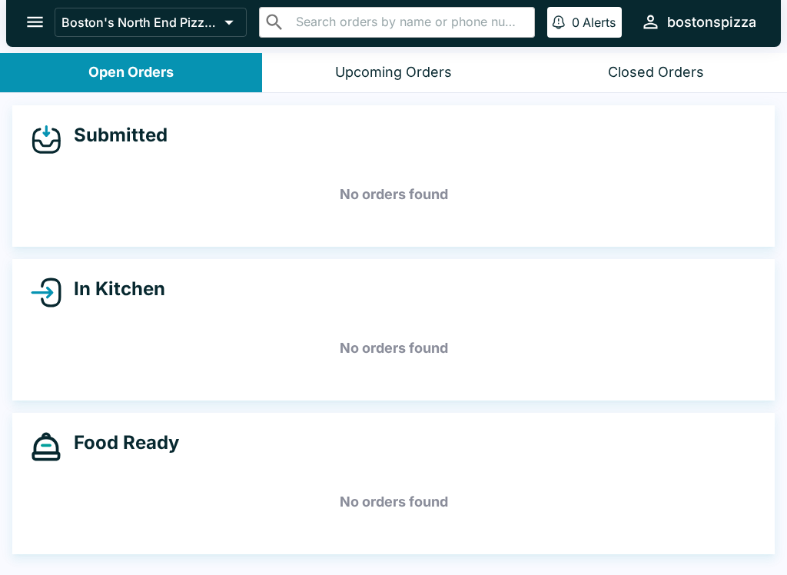
scroll to position [0, 0]
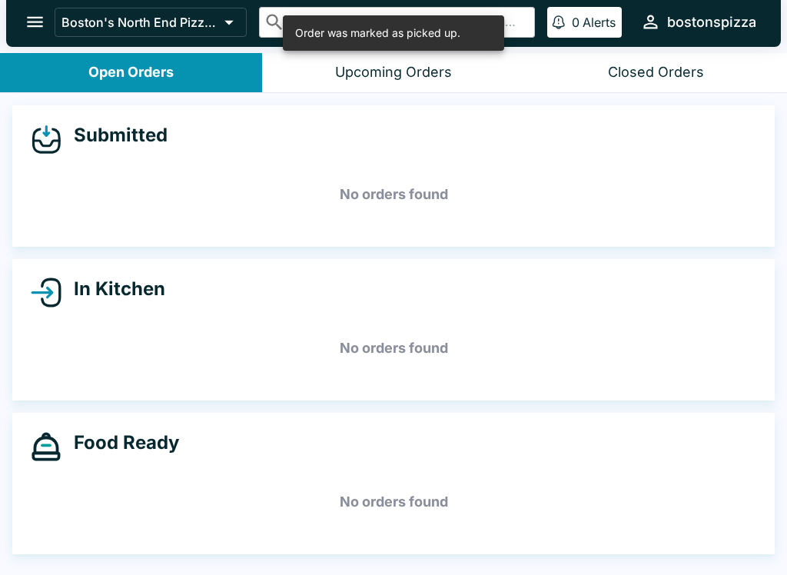
click at [359, 59] on button "Upcoming Orders" at bounding box center [393, 72] width 262 height 39
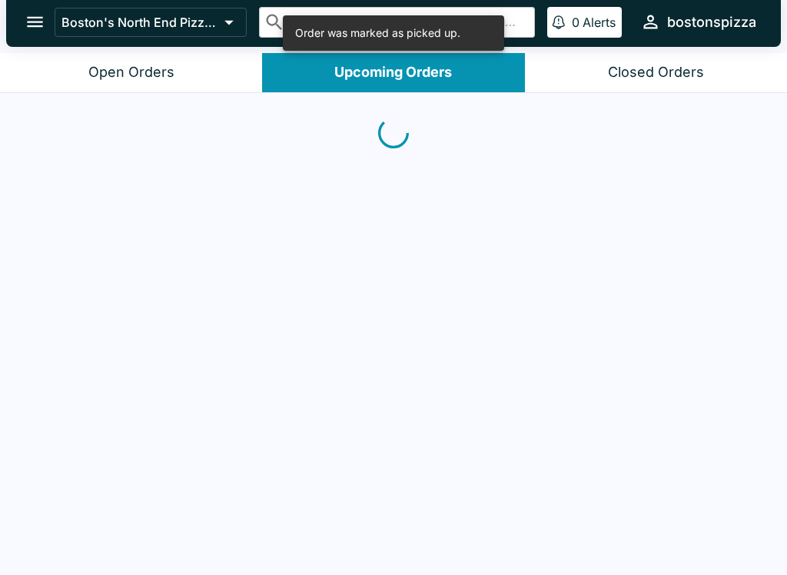
click at [18, 16] on button "open drawer" at bounding box center [34, 21] width 39 height 39
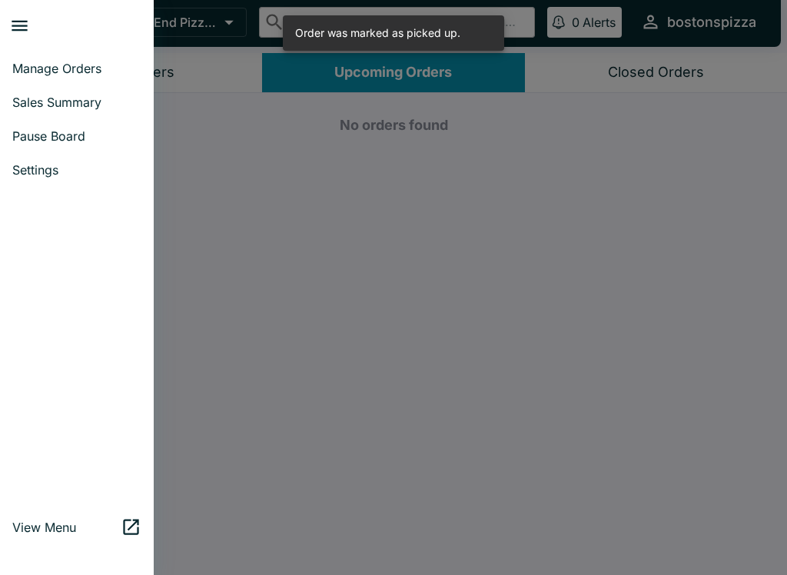
click at [56, 105] on span "Sales Summary" at bounding box center [76, 102] width 129 height 15
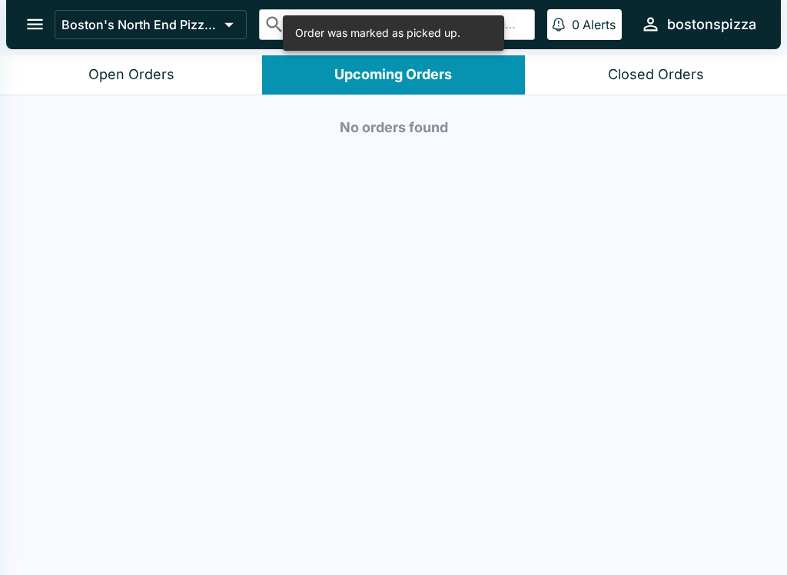
select select "03:00"
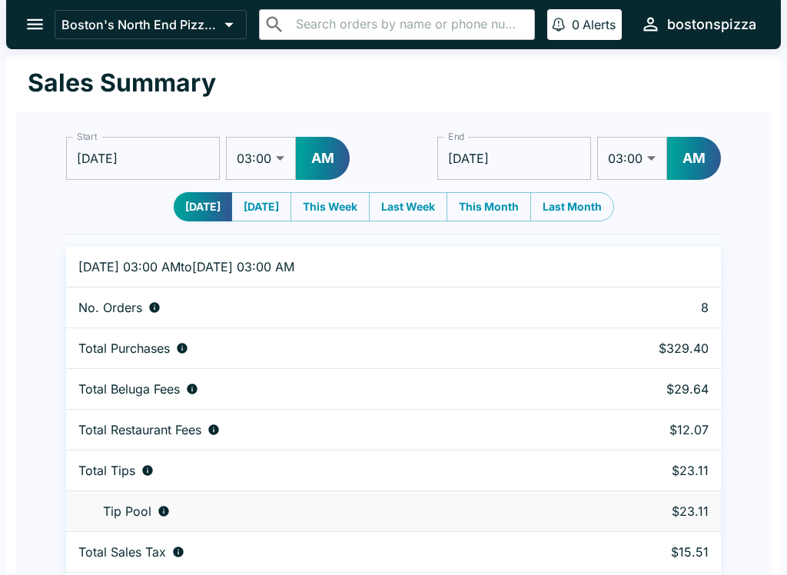
click at [42, 18] on icon "open drawer" at bounding box center [35, 24] width 21 height 21
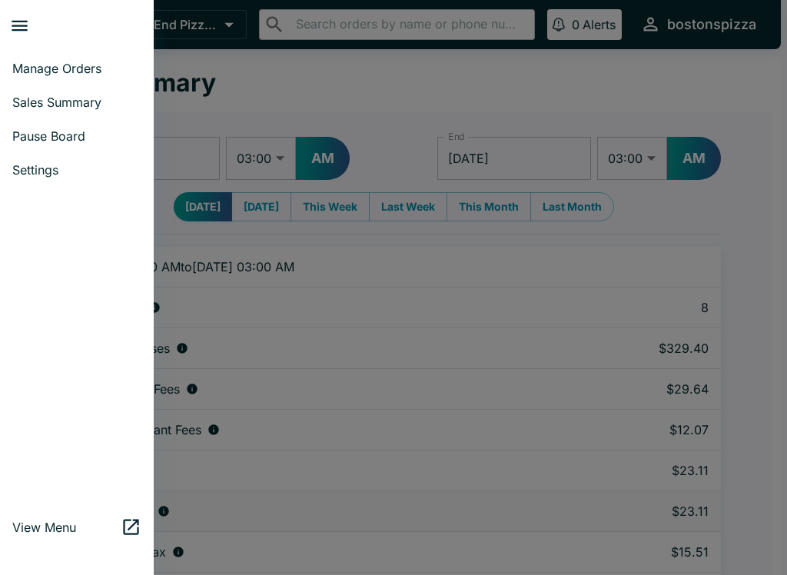
click at [51, 70] on span "Manage Orders" at bounding box center [76, 68] width 129 height 15
